Goal: Transaction & Acquisition: Purchase product/service

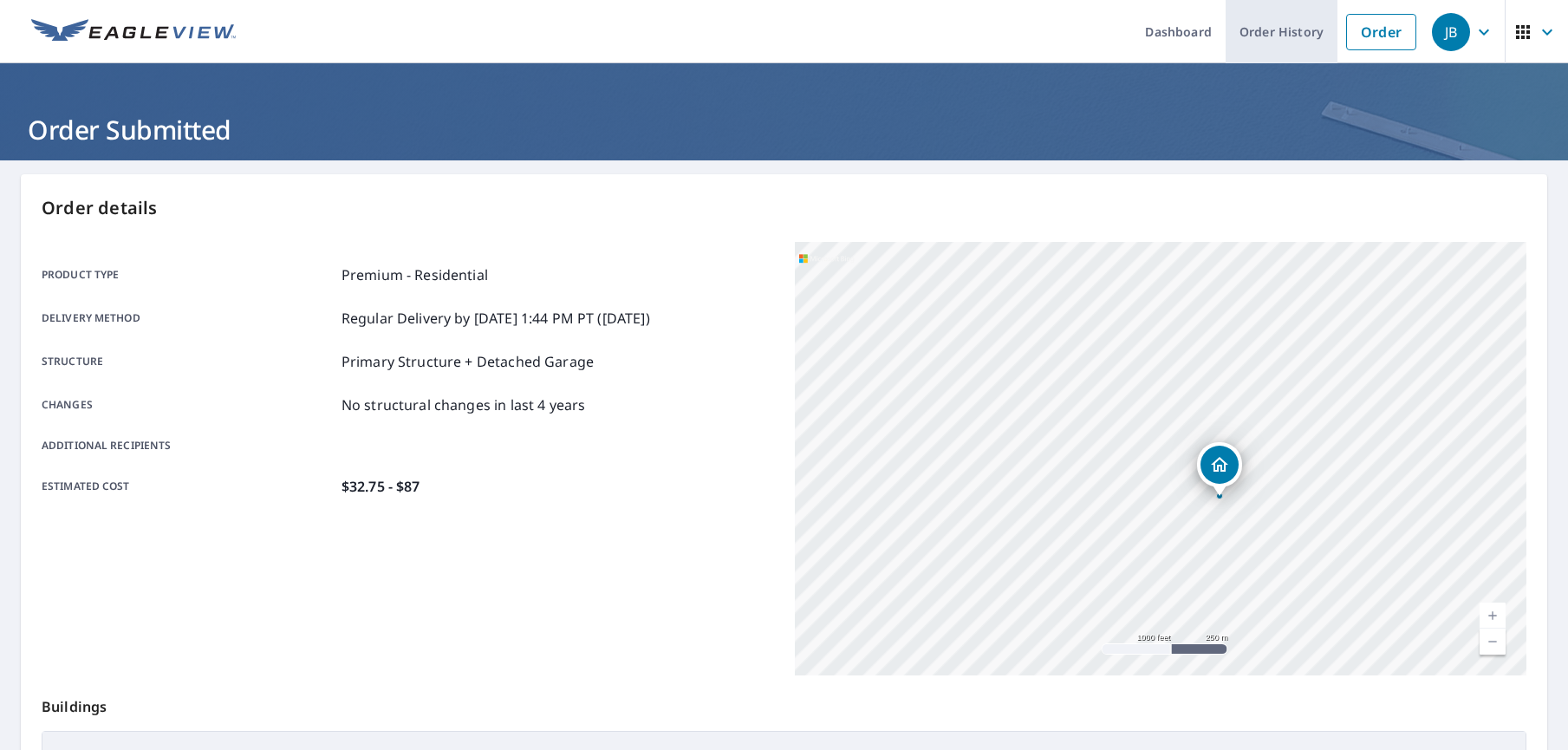
click at [1277, 40] on link "Order History" at bounding box center [1282, 32] width 112 height 63
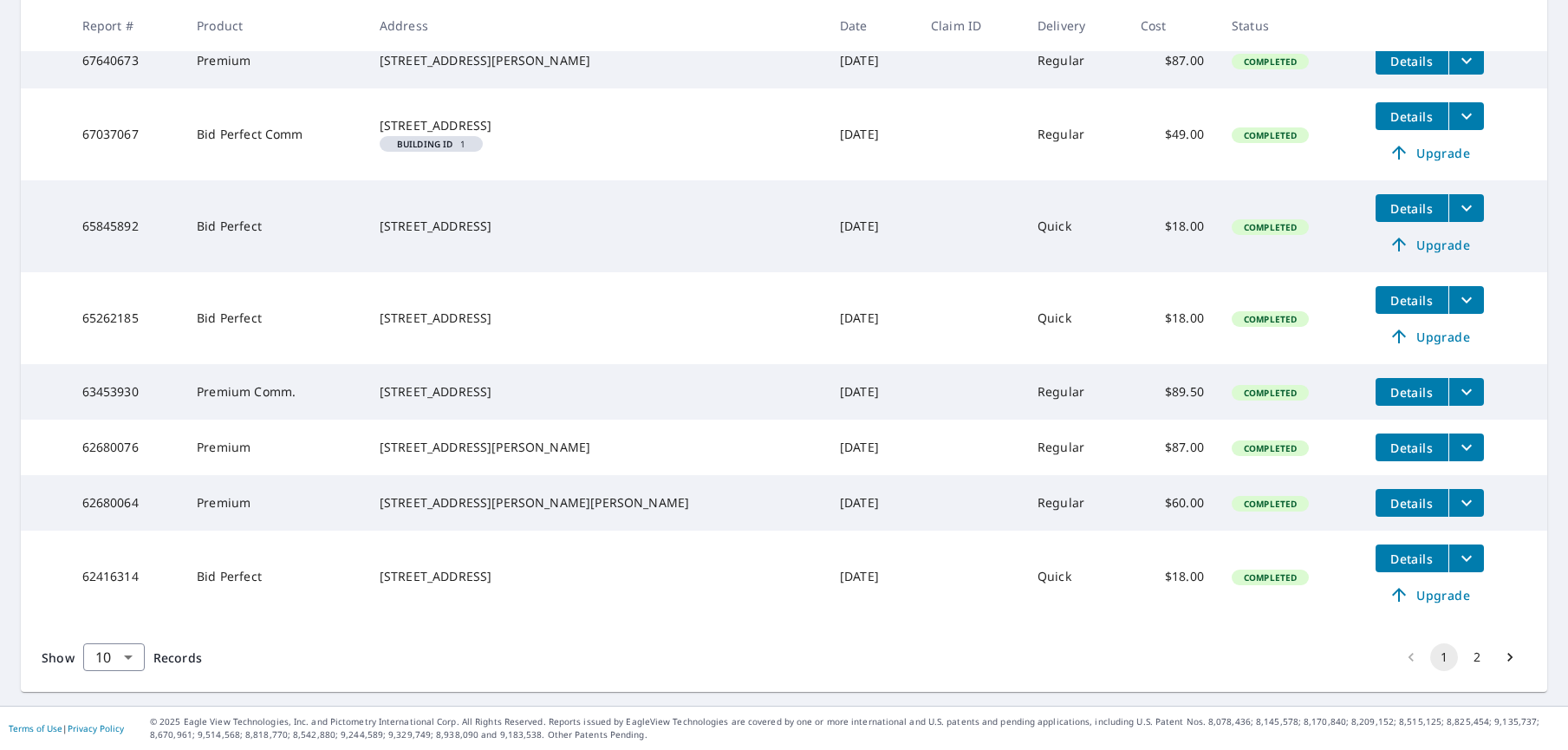
scroll to position [504, 0]
click at [1484, 661] on button "2" at bounding box center [1478, 658] width 28 height 28
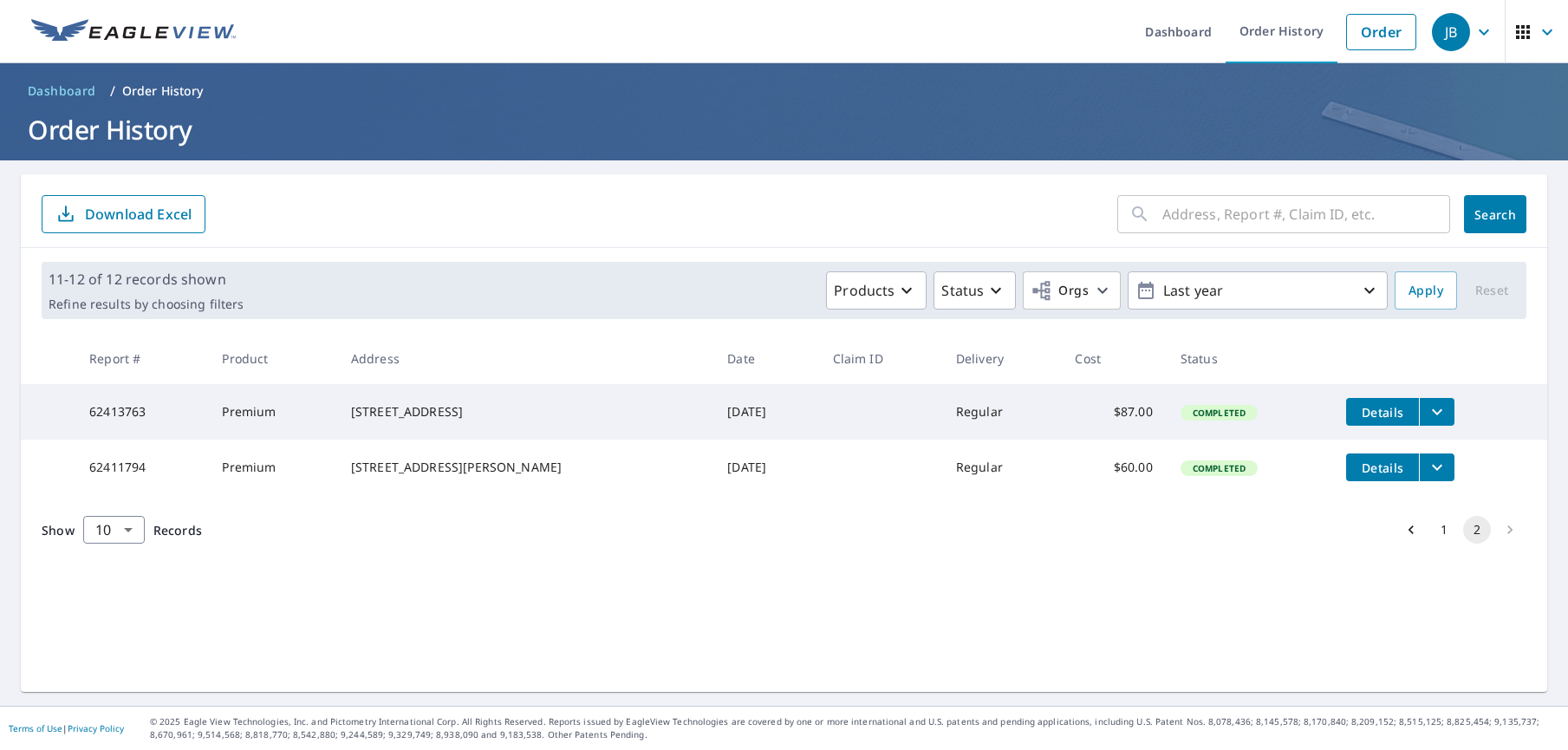
click at [1438, 543] on button "1" at bounding box center [1444, 530] width 28 height 28
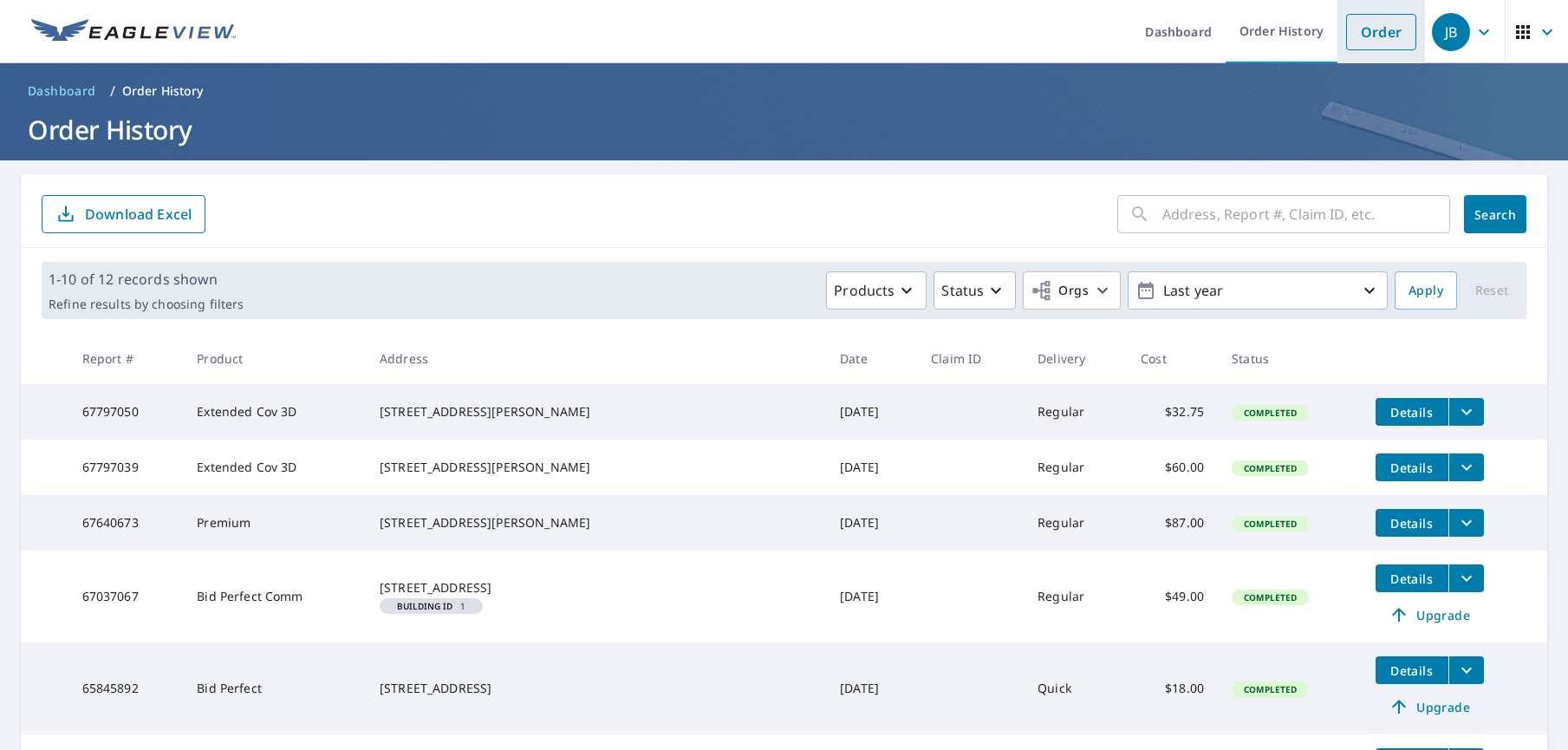
click at [1386, 35] on link "Order" at bounding box center [1381, 32] width 70 height 36
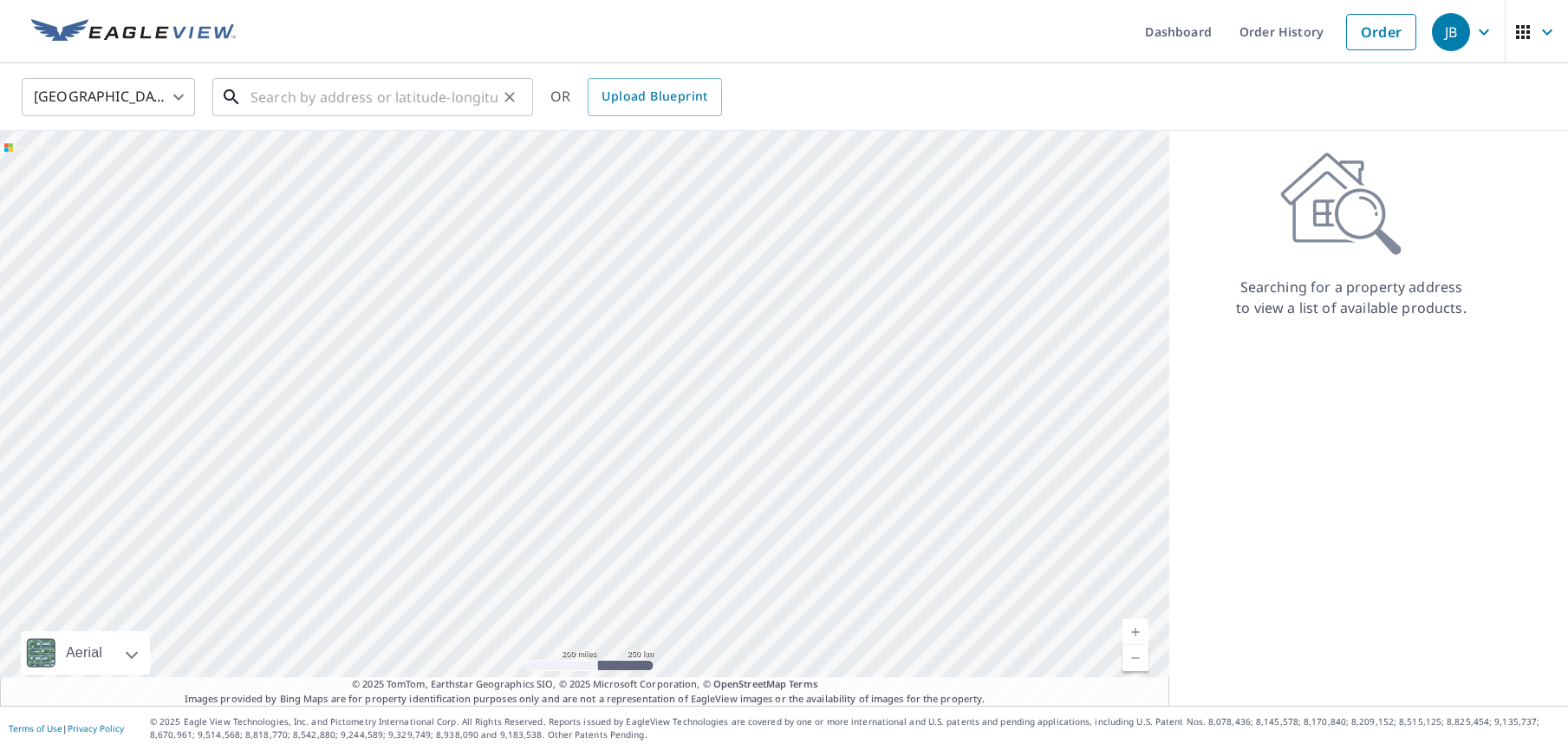
click at [388, 103] on input "text" at bounding box center [374, 97] width 247 height 49
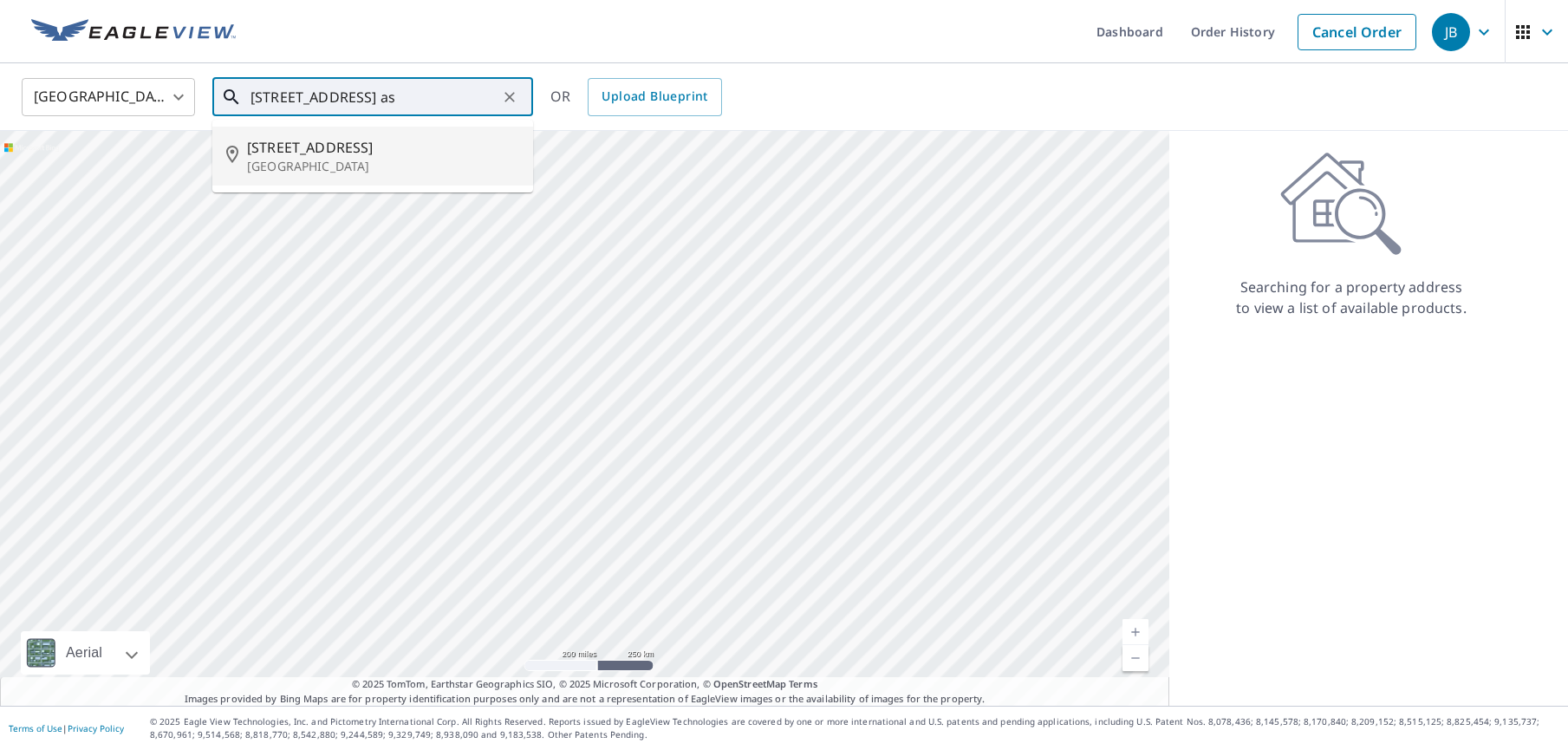
click at [360, 148] on span "[STREET_ADDRESS]" at bounding box center [383, 147] width 272 height 21
type input "[STREET_ADDRESS]"
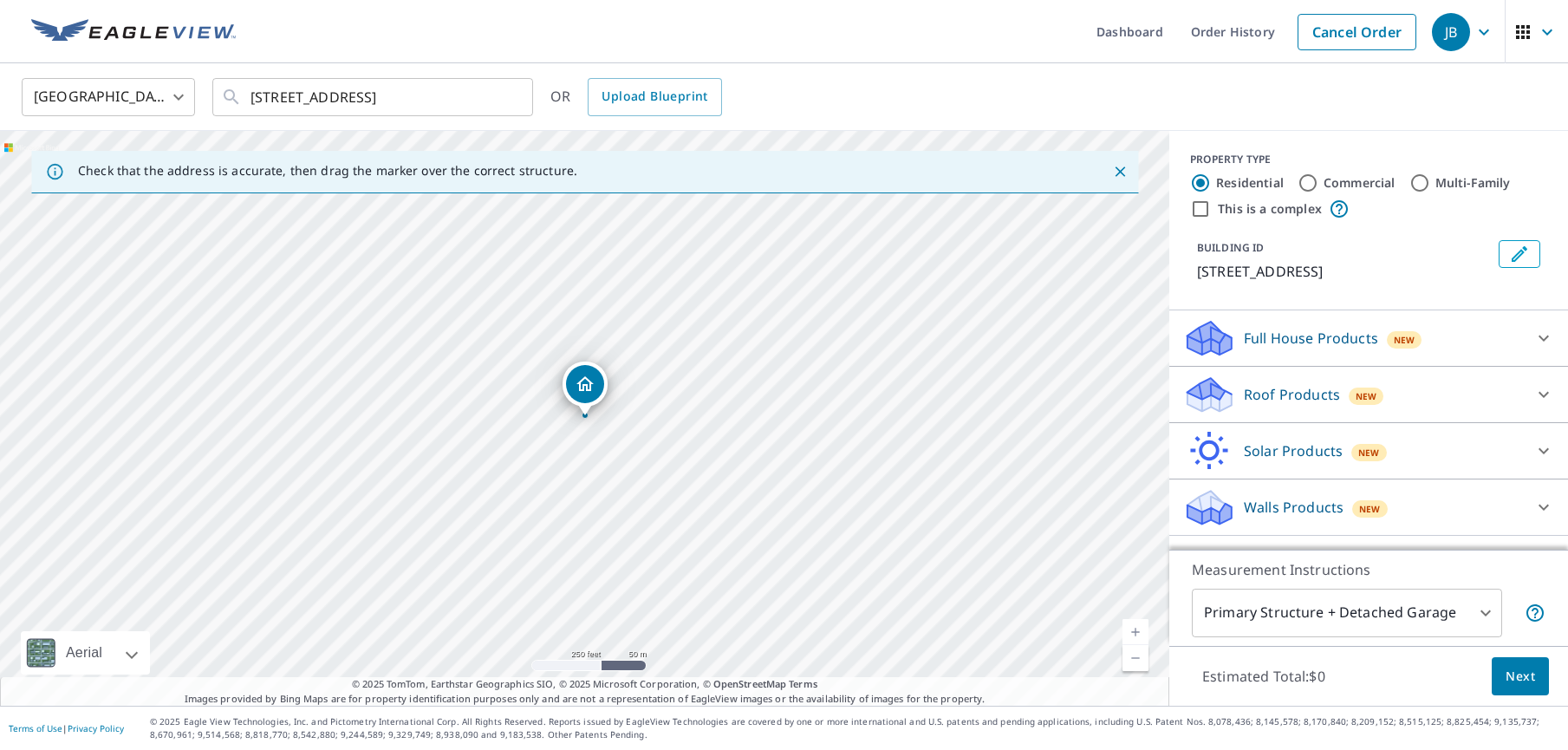
click at [1138, 627] on link "Current Level 17, Zoom In" at bounding box center [1135, 632] width 26 height 26
click at [1138, 627] on link "Current Level 18, Zoom In" at bounding box center [1135, 632] width 26 height 26
click at [1138, 627] on link "Current Level 19, Zoom In" at bounding box center [1135, 632] width 26 height 26
click at [1272, 390] on p "Roof Products" at bounding box center [1291, 395] width 96 height 21
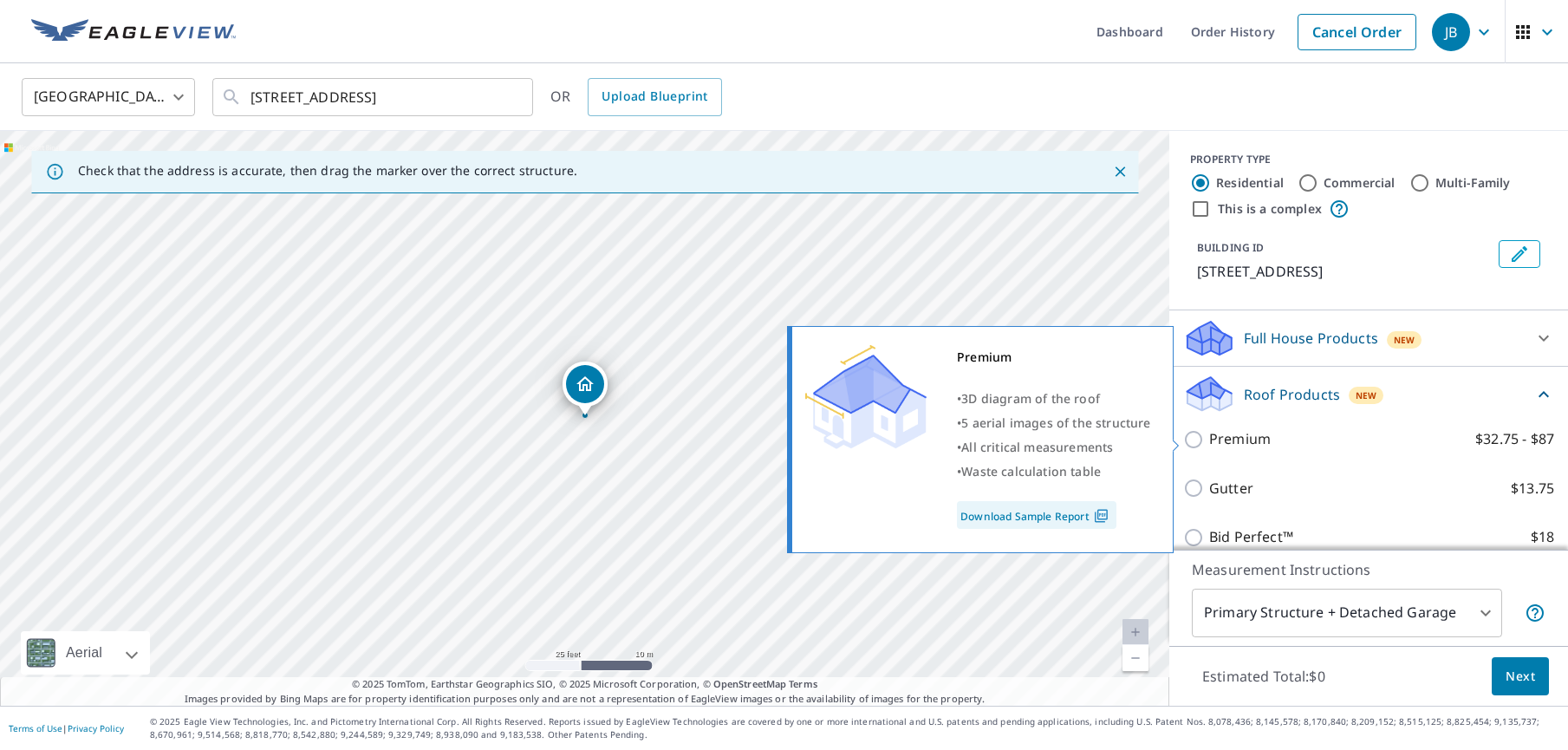
click at [1193, 438] on input "Premium $32.75 - $87" at bounding box center [1196, 439] width 26 height 21
checkbox input "true"
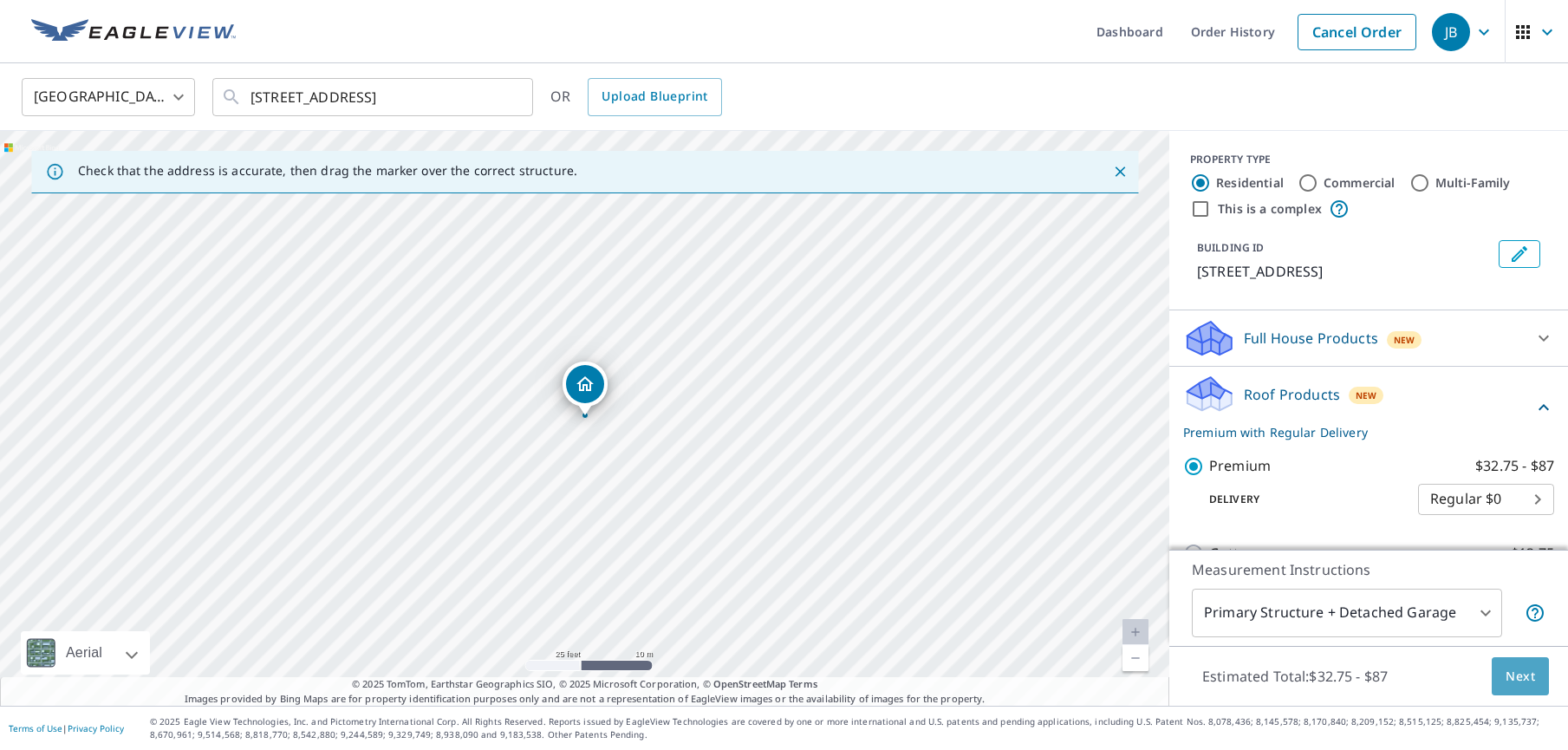
click at [1525, 679] on span "Next" at bounding box center [1520, 676] width 30 height 21
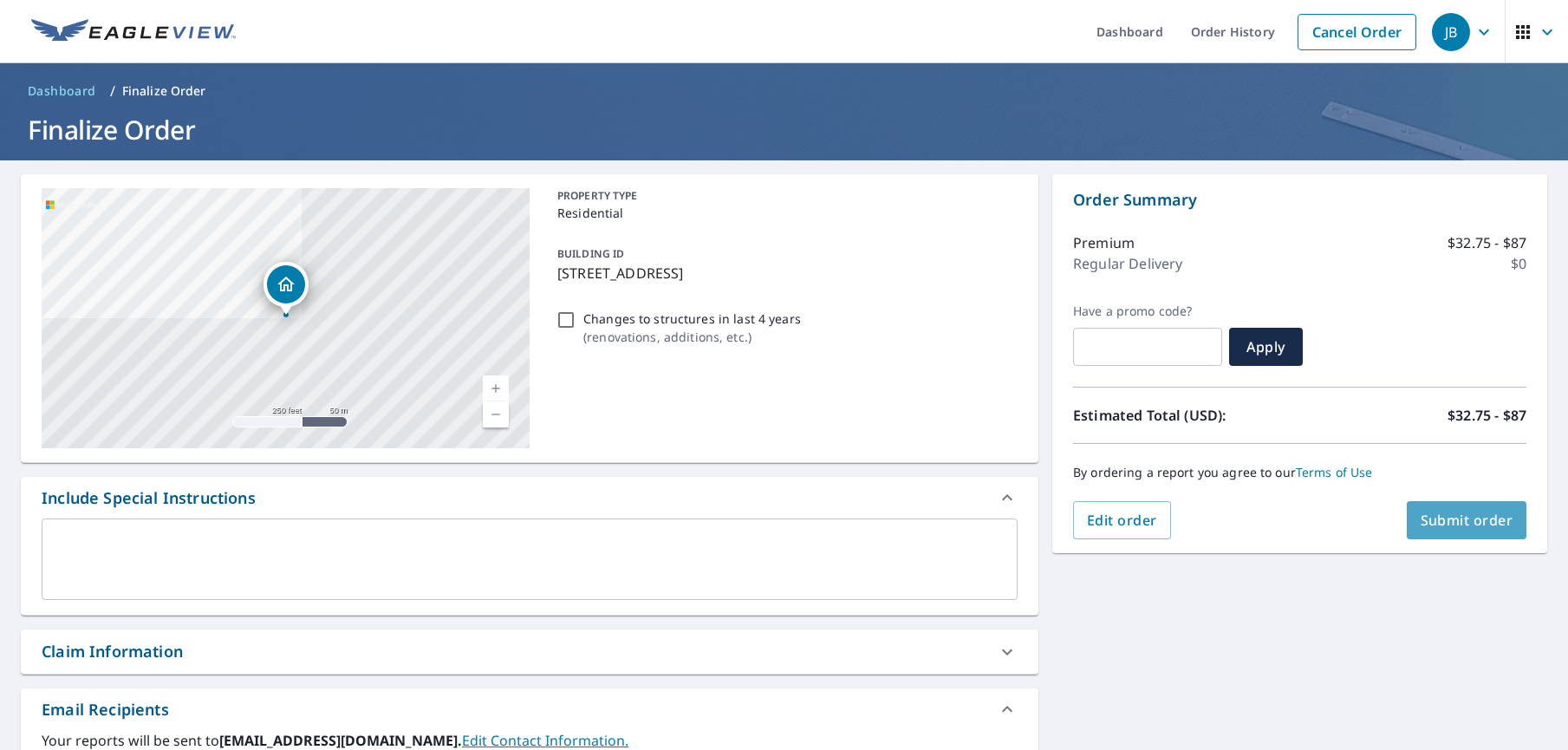
click at [1456, 517] on span "Submit order" at bounding box center [1466, 521] width 92 height 19
